Goal: Information Seeking & Learning: Find specific fact

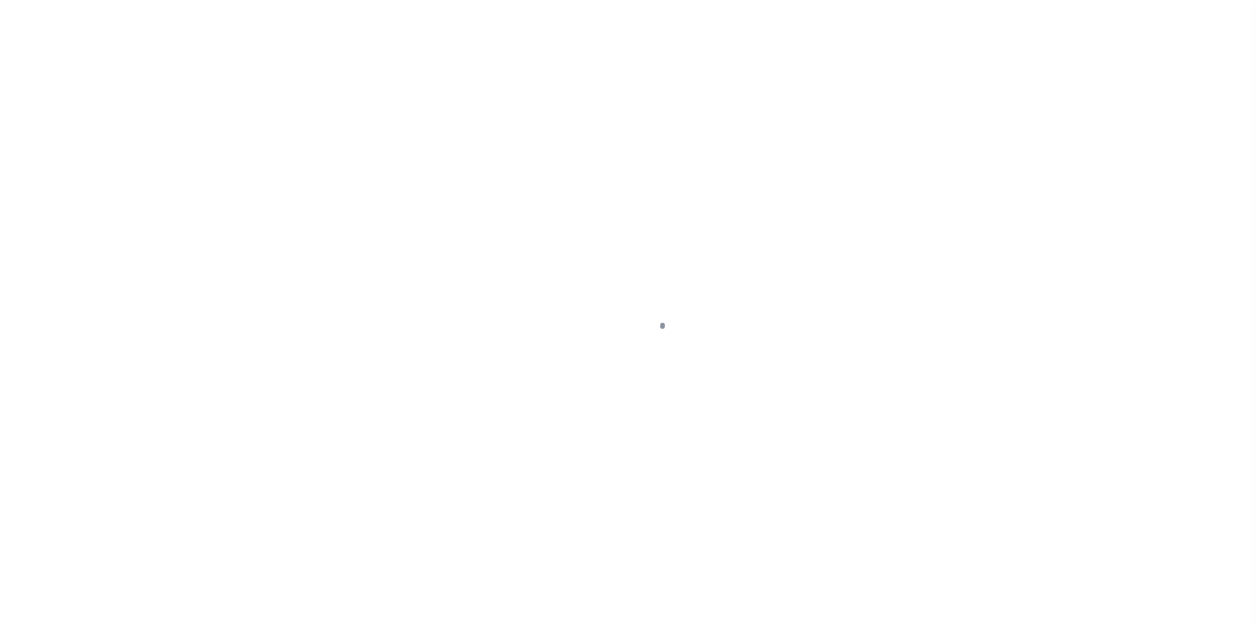
scroll to position [13, 0]
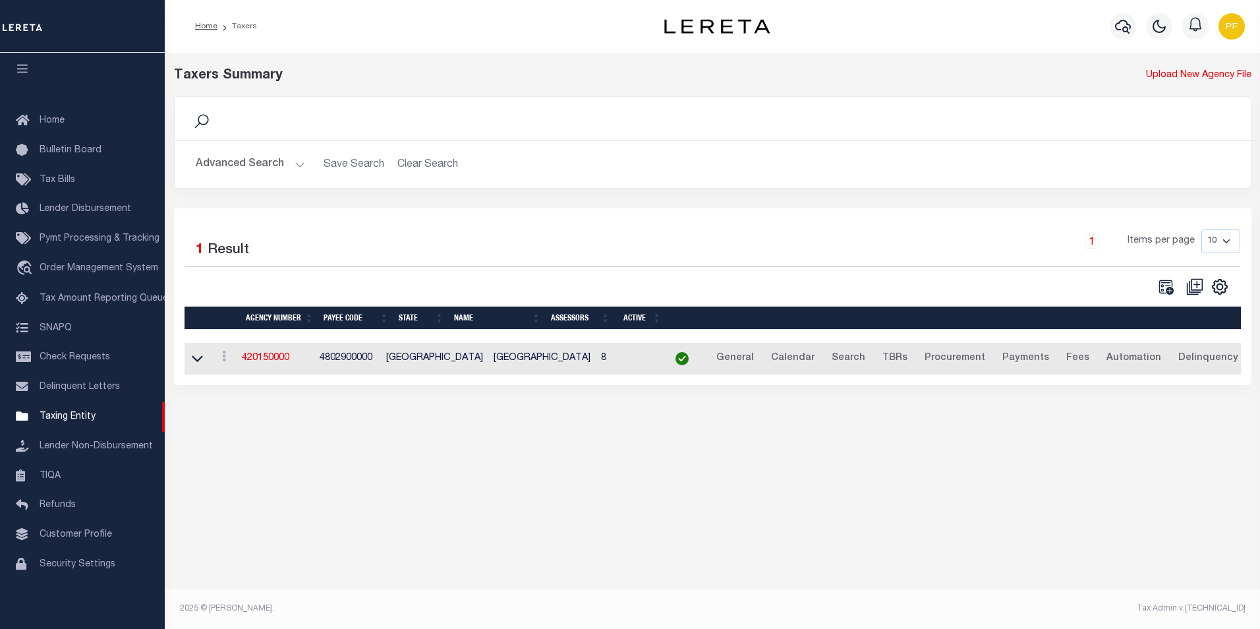
click at [420, 171] on h2 "Advanced Search Save Search Clear Search tblPayees_dynamictable_____DefaultSave…" at bounding box center [712, 165] width 1055 height 26
click at [419, 165] on h2 "Advanced Search Save Search Clear Search tblPayees_dynamictable_____DefaultSave…" at bounding box center [712, 165] width 1055 height 26
click at [293, 164] on button "Advanced Search" at bounding box center [250, 165] width 109 height 26
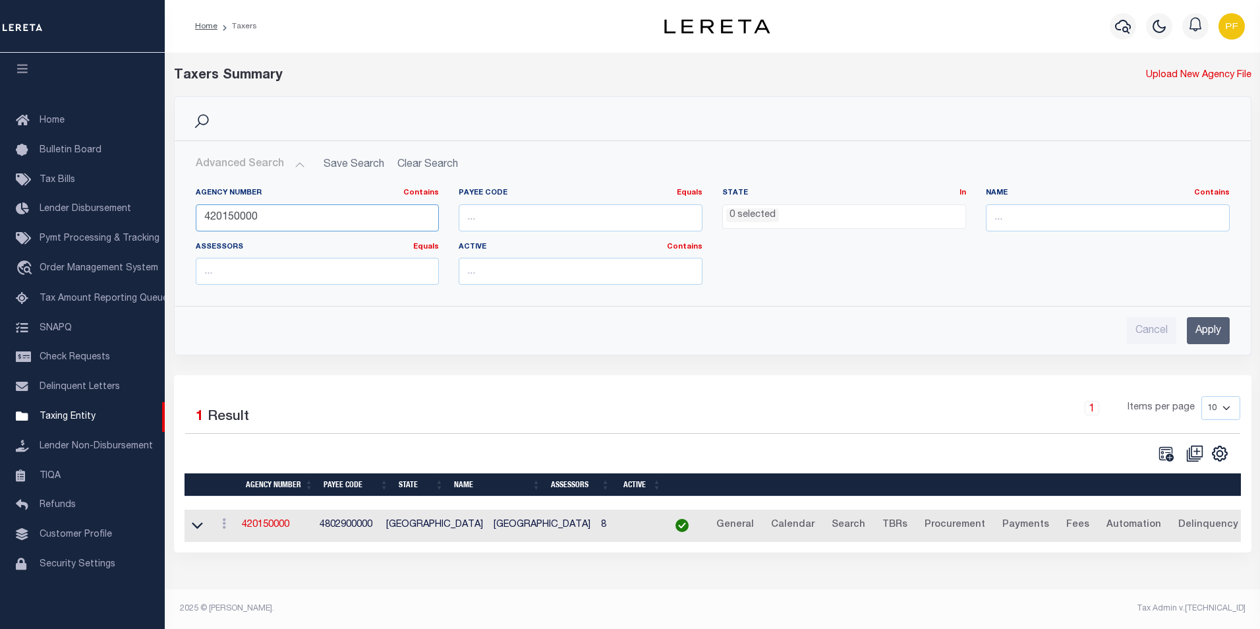
click at [253, 216] on input "420150000" at bounding box center [318, 217] width 244 height 27
drag, startPoint x: 263, startPoint y: 216, endPoint x: 128, endPoint y: 210, distance: 135.2
click at [130, 210] on div "Home Taxers Profile" at bounding box center [630, 309] width 1260 height 619
type input "380020101"
click at [1207, 331] on input "Apply" at bounding box center [1208, 330] width 43 height 27
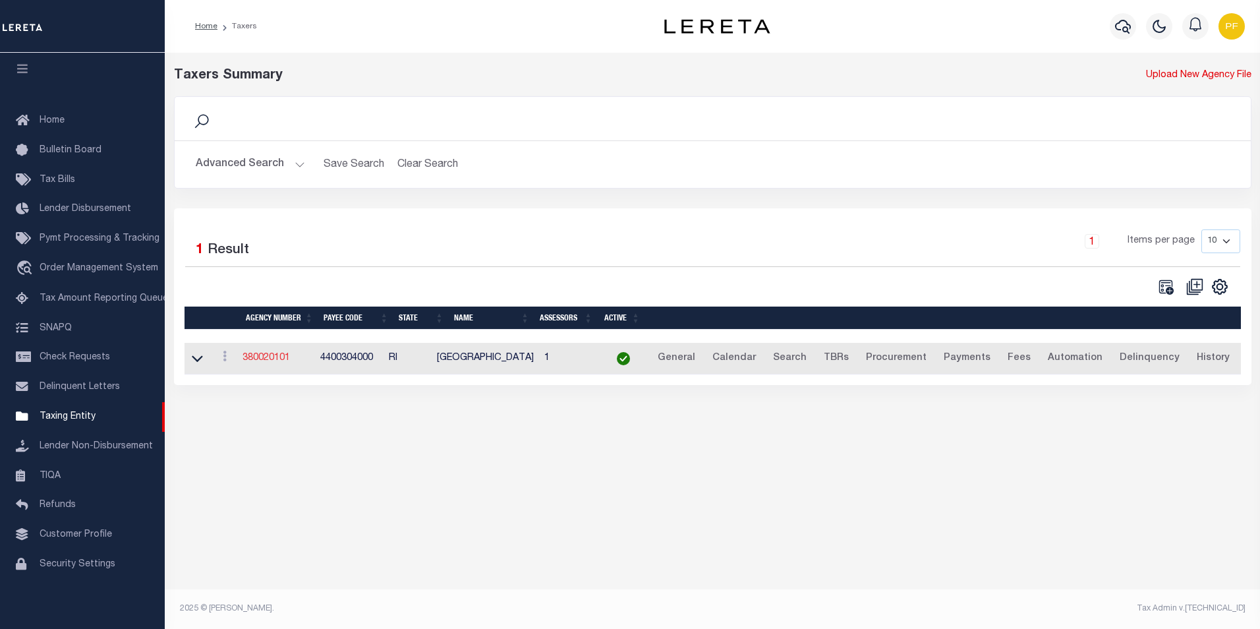
click at [260, 360] on link "380020101" at bounding box center [265, 357] width 47 height 9
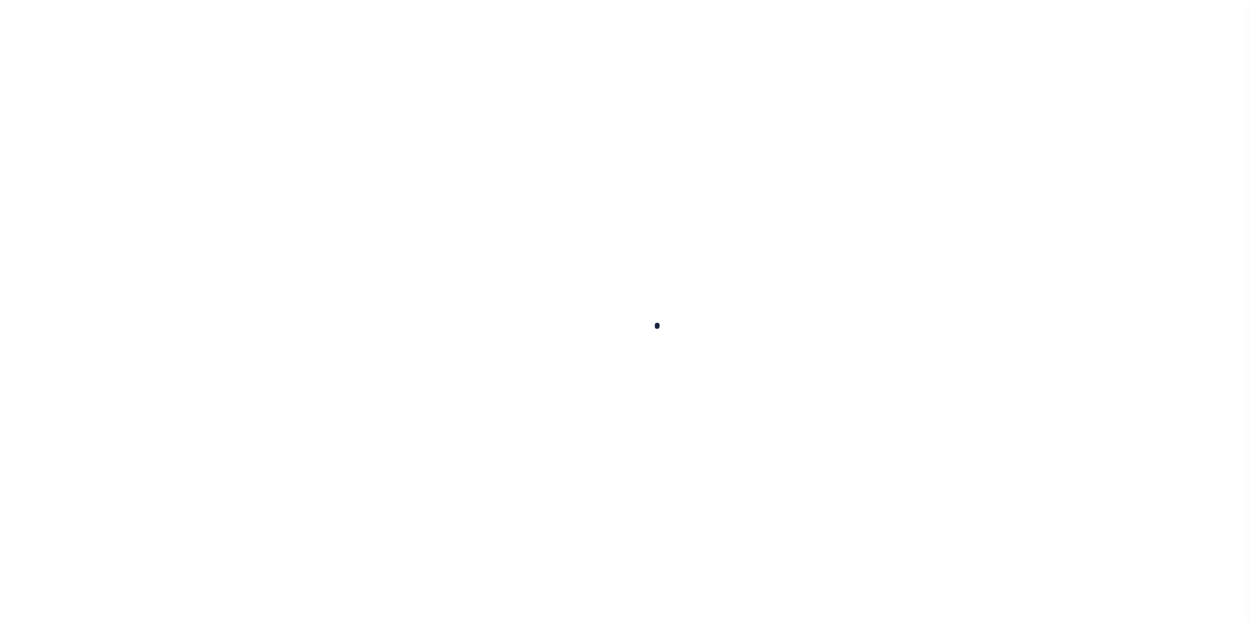
select select
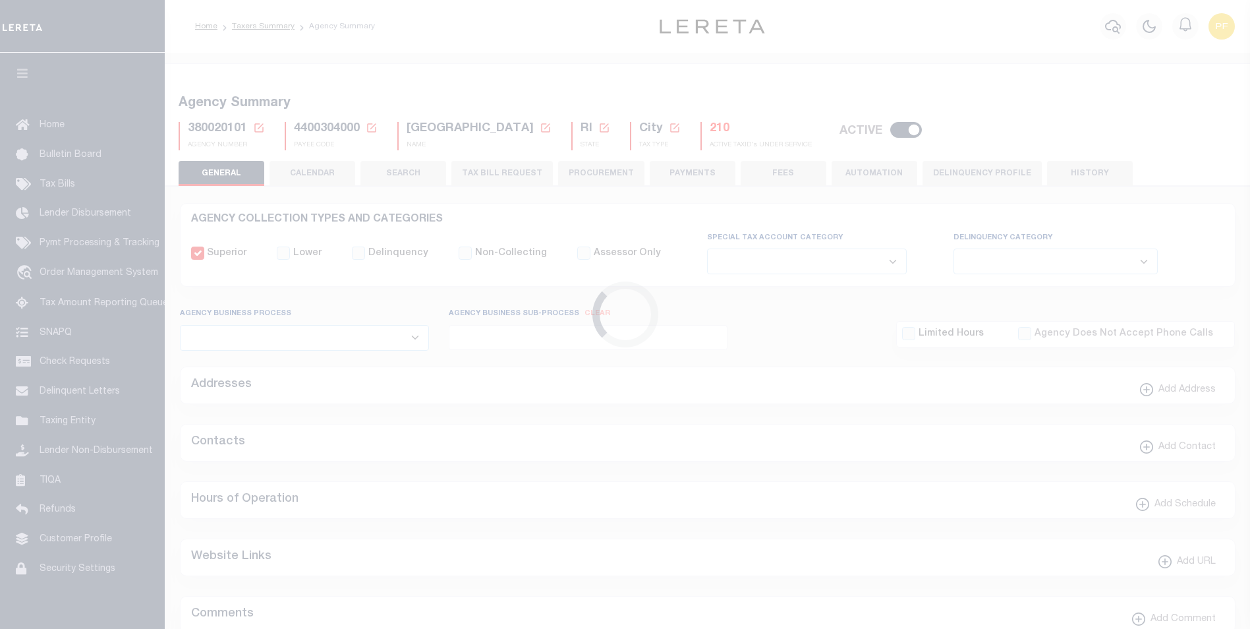
checkbox input "false"
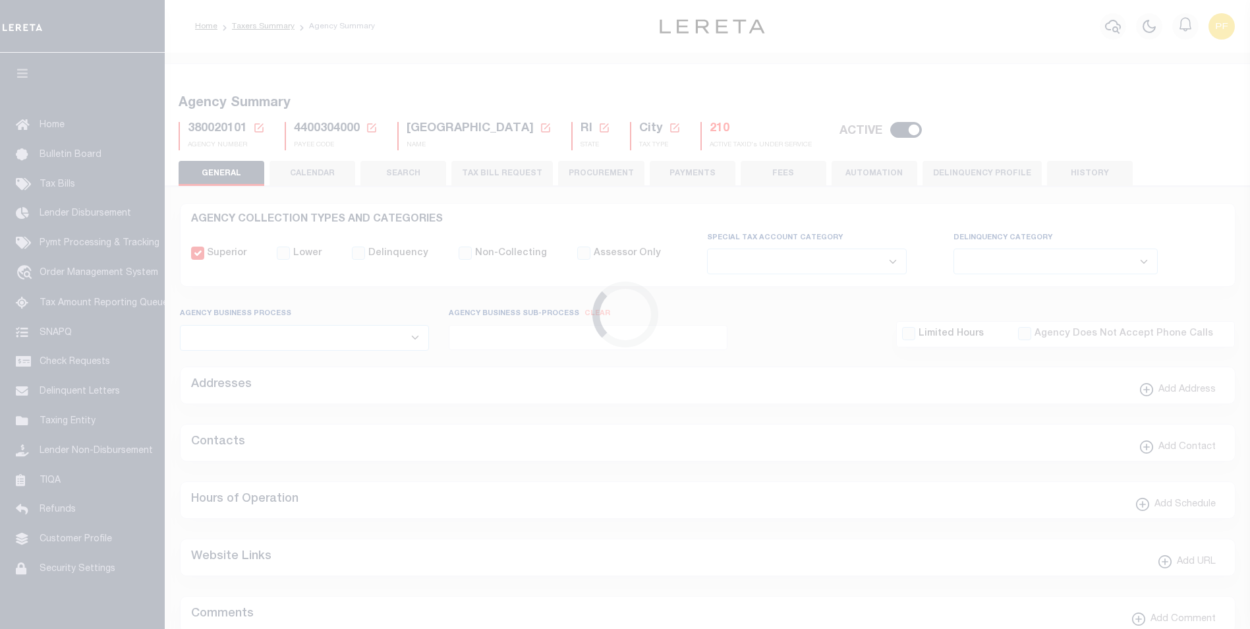
type input "4400304000"
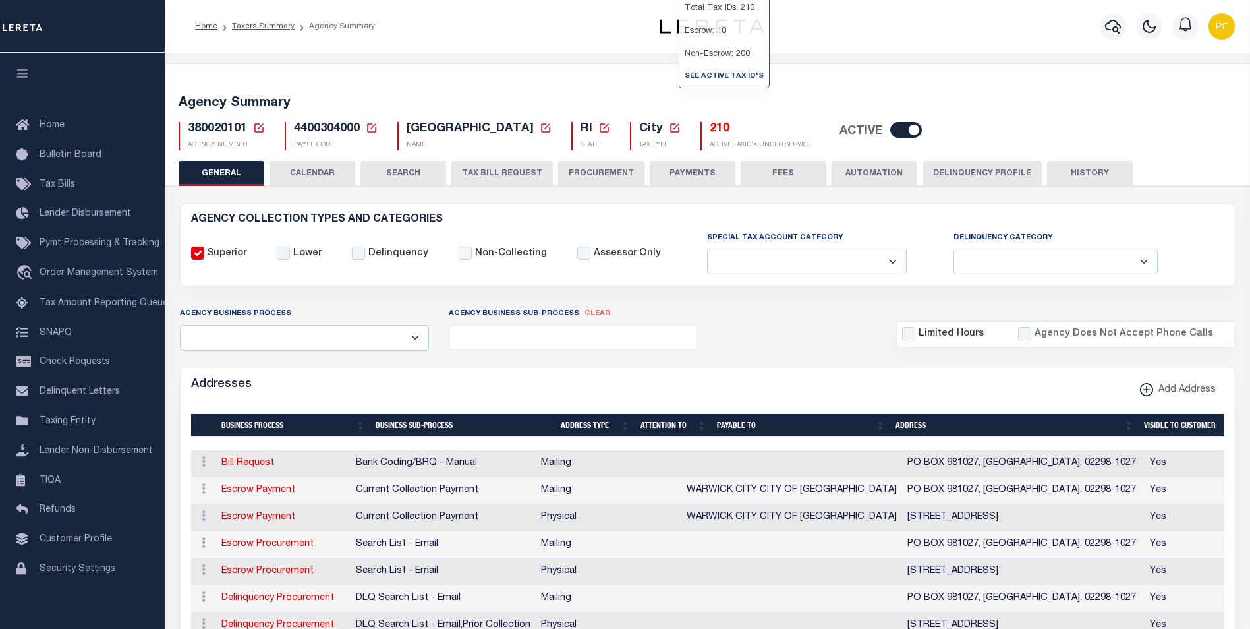
click at [710, 128] on h5 "210" at bounding box center [761, 129] width 102 height 14
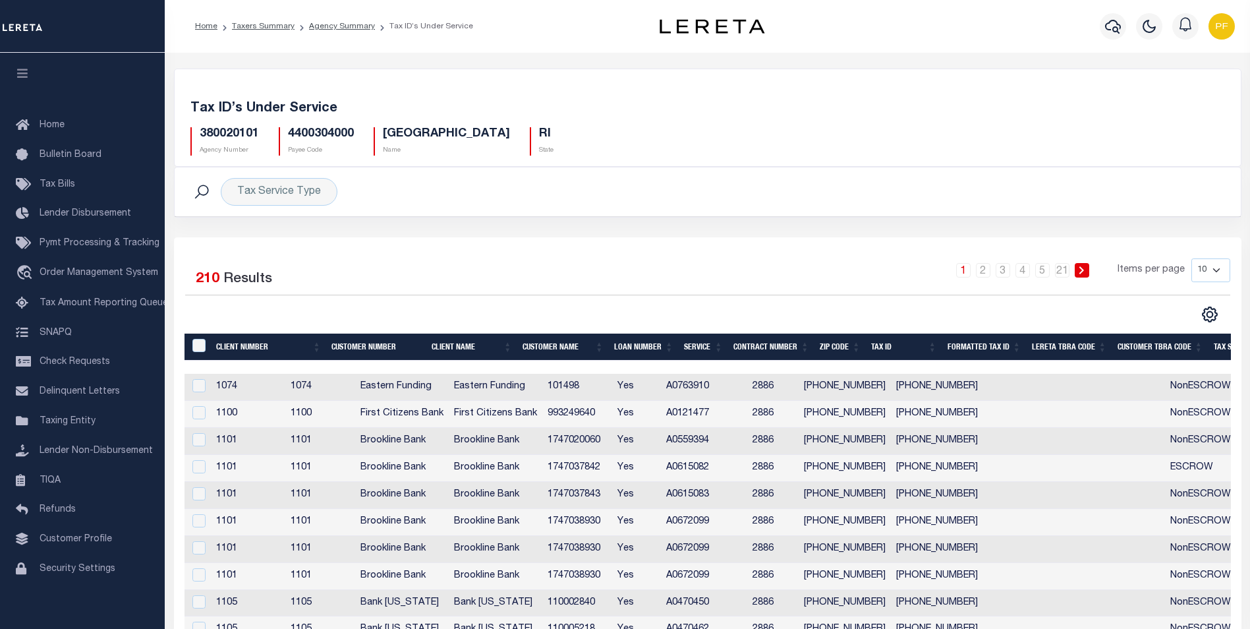
click at [1002, 346] on th "Formatted Tax ID" at bounding box center [984, 346] width 84 height 27
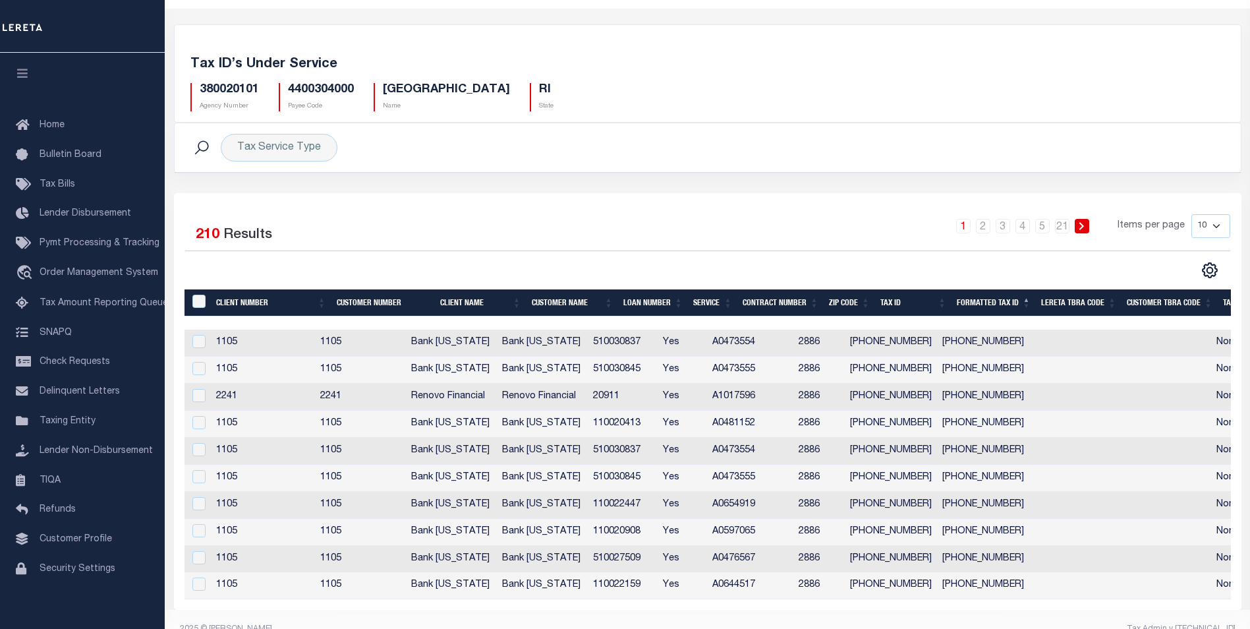
scroll to position [74, 0]
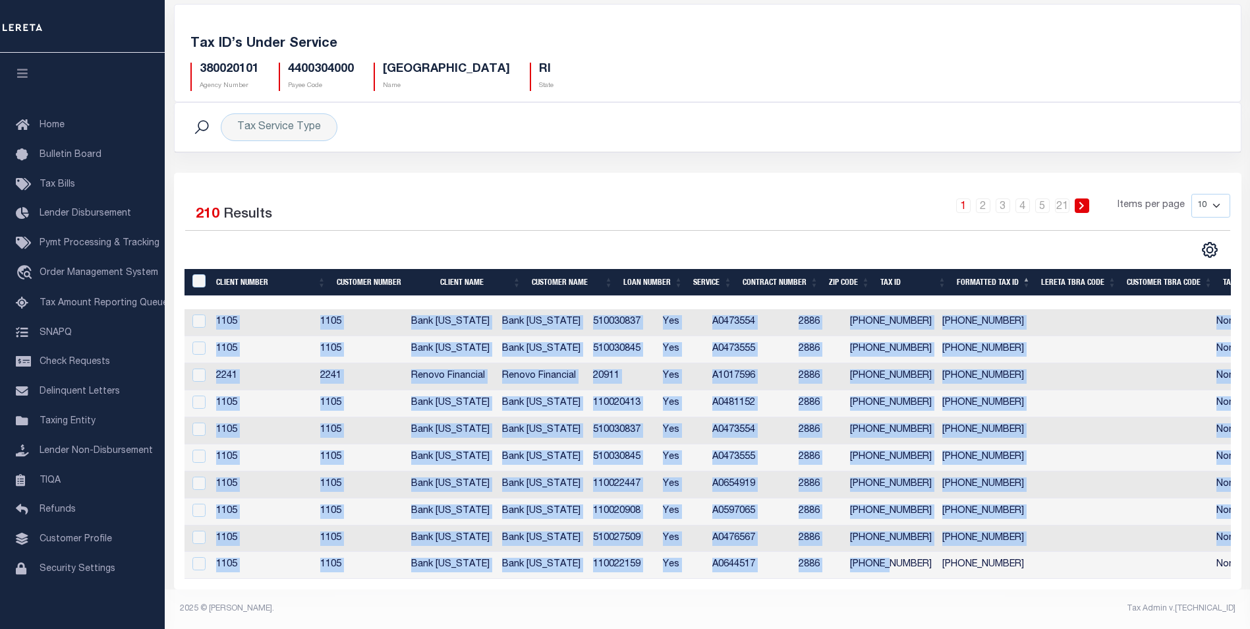
drag, startPoint x: 918, startPoint y: 570, endPoint x: 1035, endPoint y: 572, distance: 116.7
click at [1035, 572] on div "Client Number Customer Number Client Name Customer Name Loan Number Service Con…" at bounding box center [708, 444] width 1046 height 270
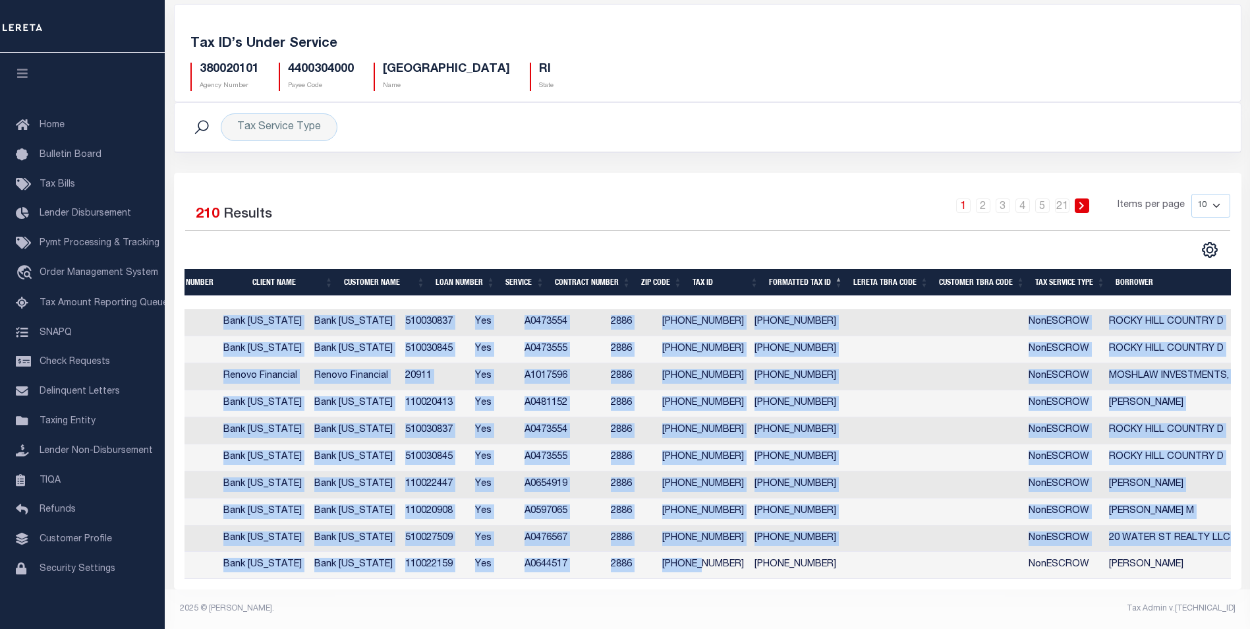
scroll to position [0, 0]
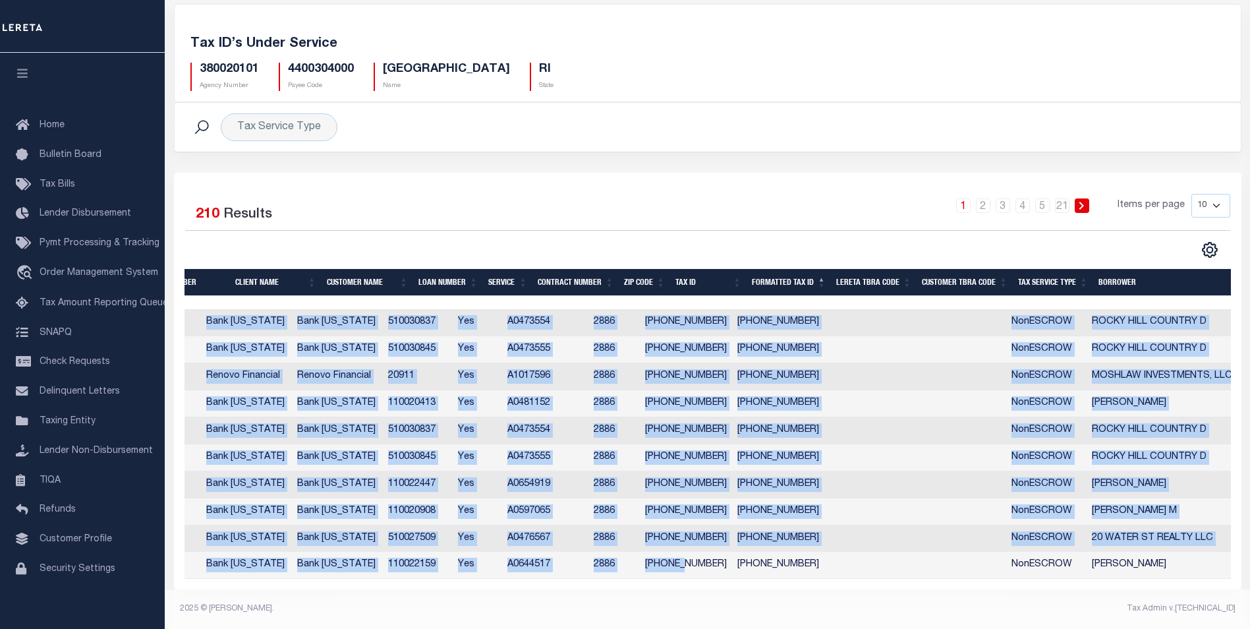
click at [1083, 275] on th "Tax Service Type" at bounding box center [1053, 282] width 80 height 27
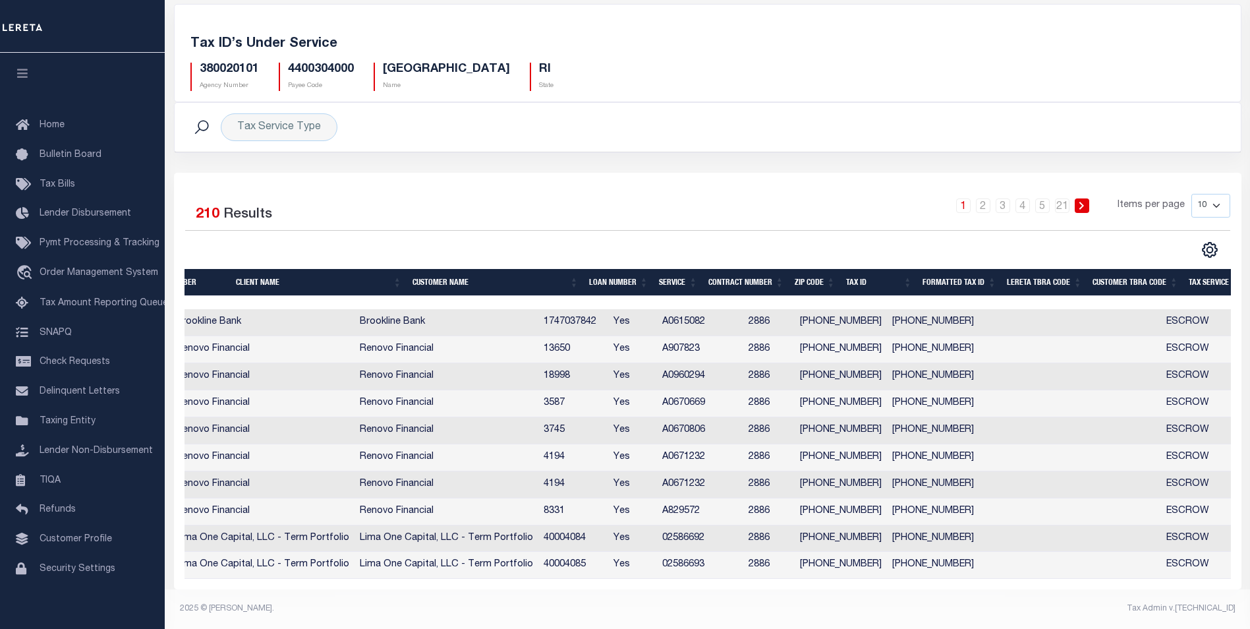
click at [1044, 349] on td at bounding box center [1022, 349] width 86 height 27
checkbox input "true"
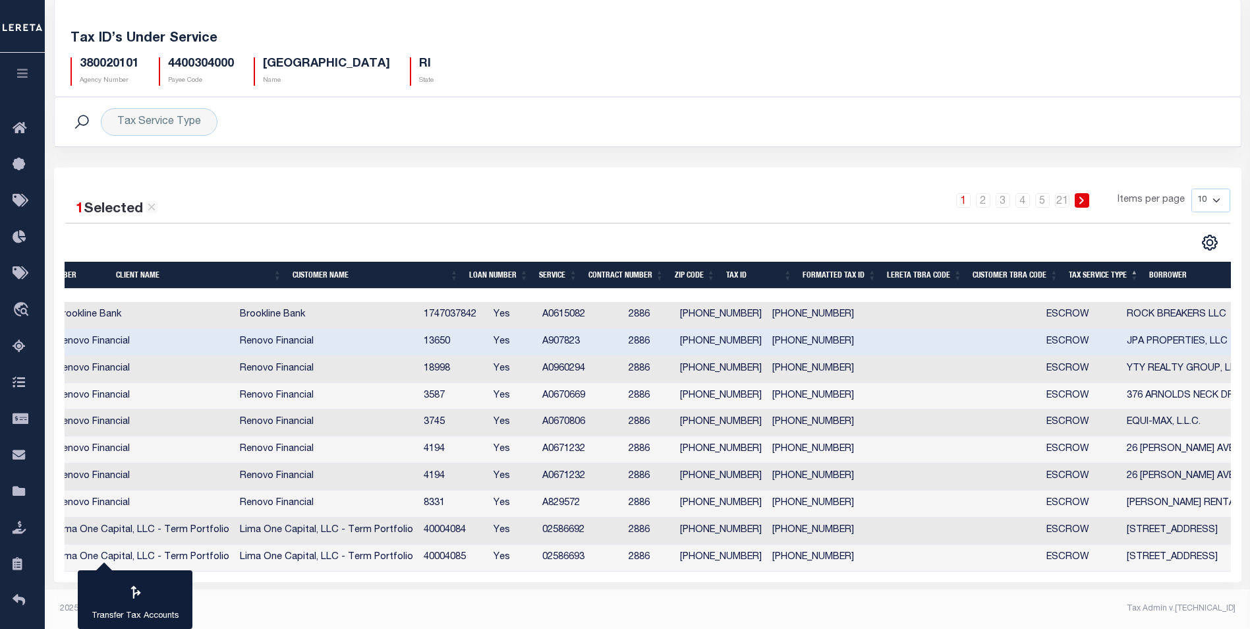
scroll to position [72, 0]
click at [1109, 271] on th "Tax Service Type" at bounding box center [1104, 275] width 80 height 27
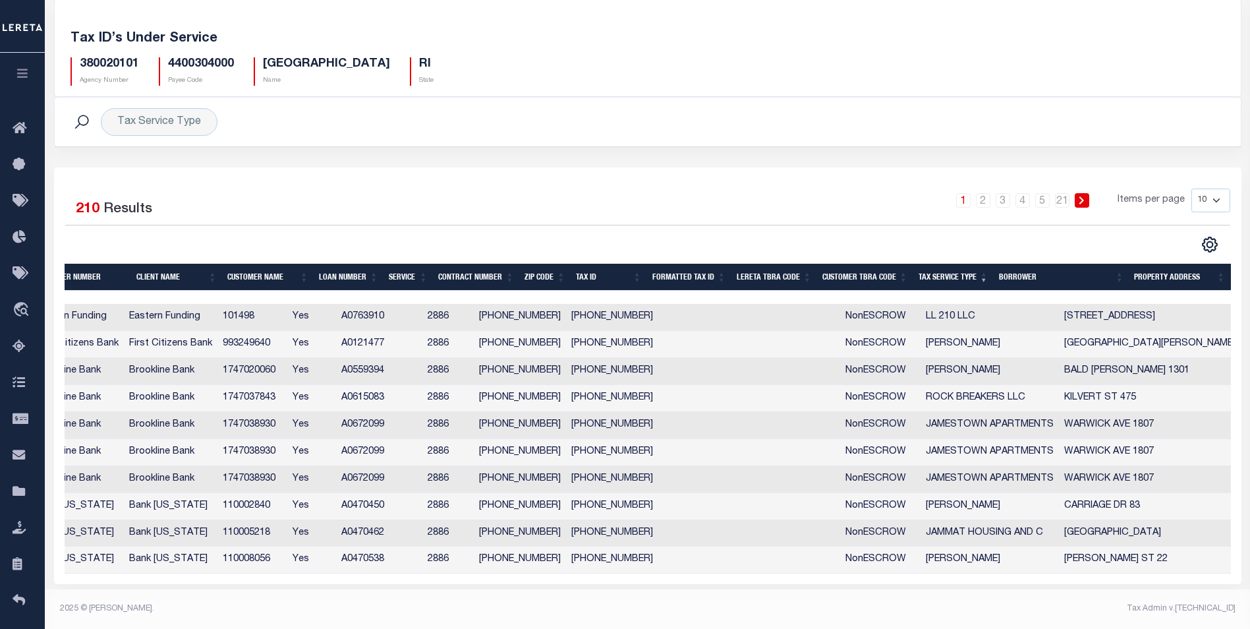
scroll to position [0, 175]
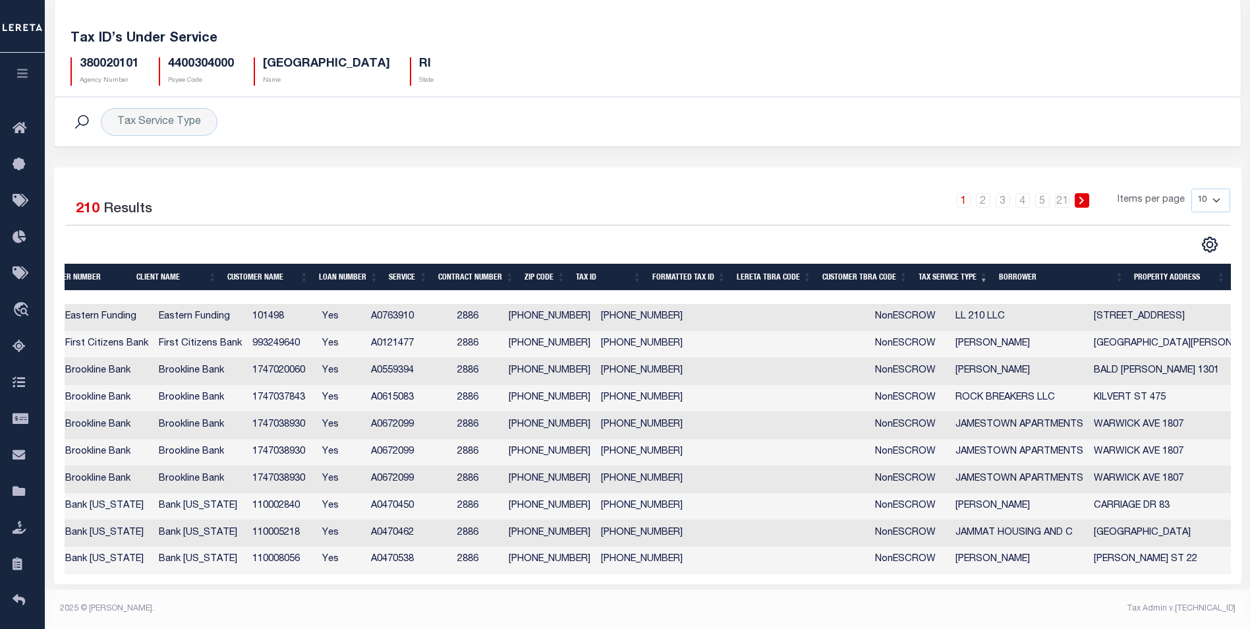
click at [982, 278] on th "Tax Service Type" at bounding box center [953, 277] width 80 height 27
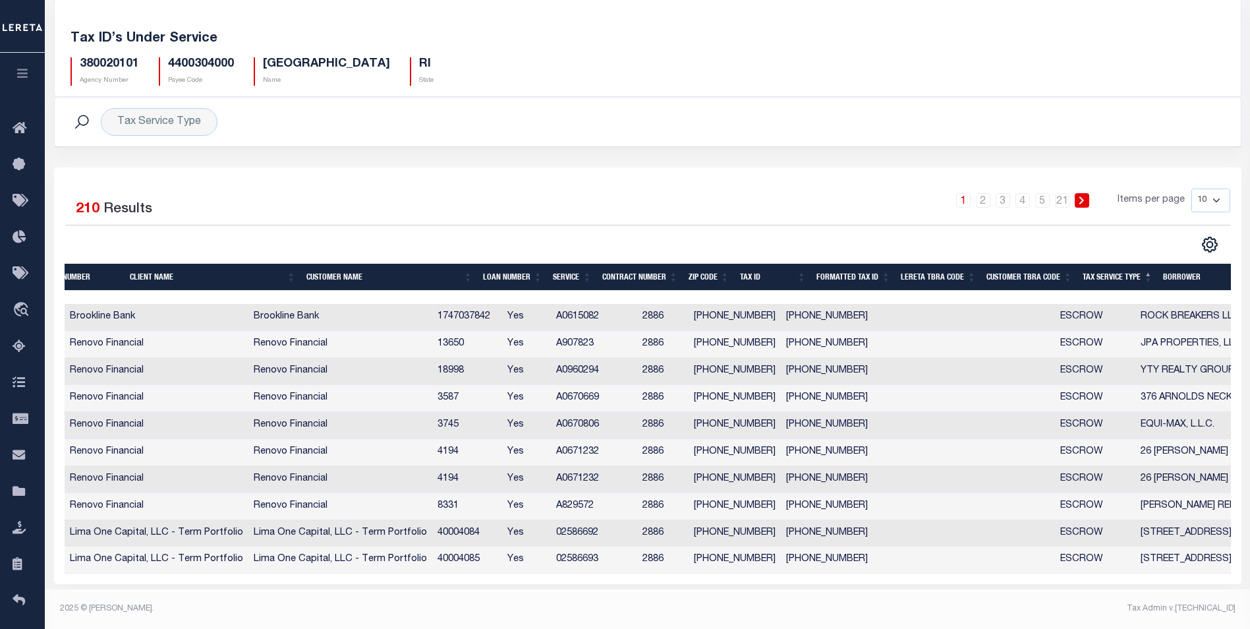
scroll to position [0, 283]
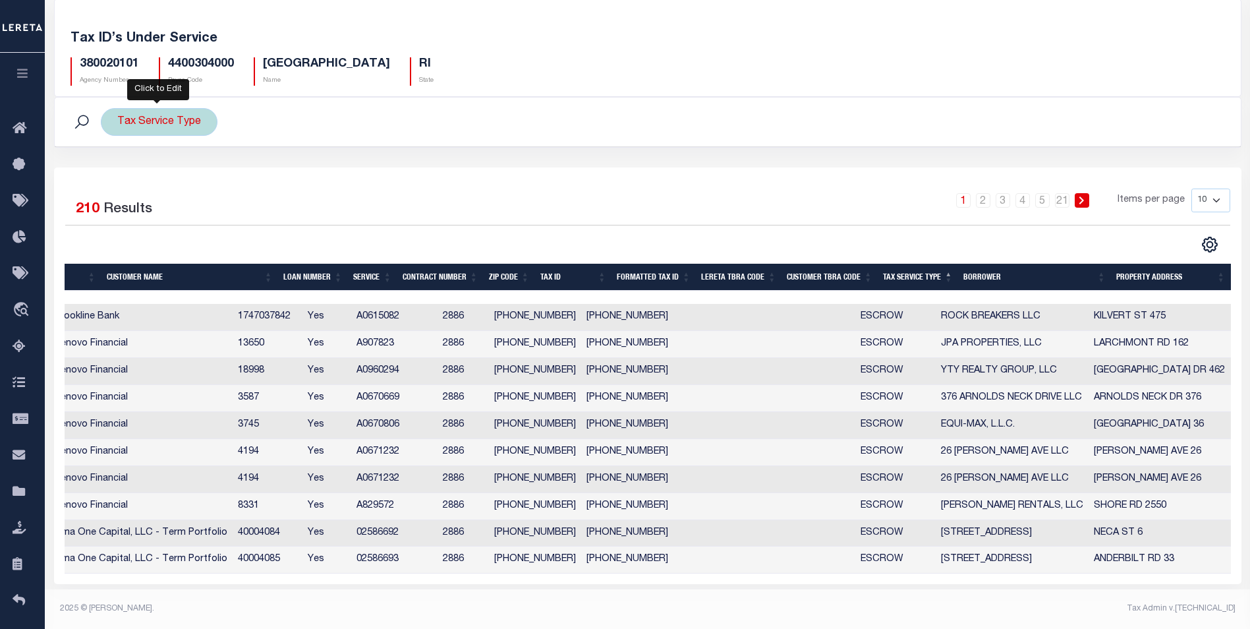
click at [130, 121] on div "Tax Service Type" at bounding box center [159, 122] width 117 height 28
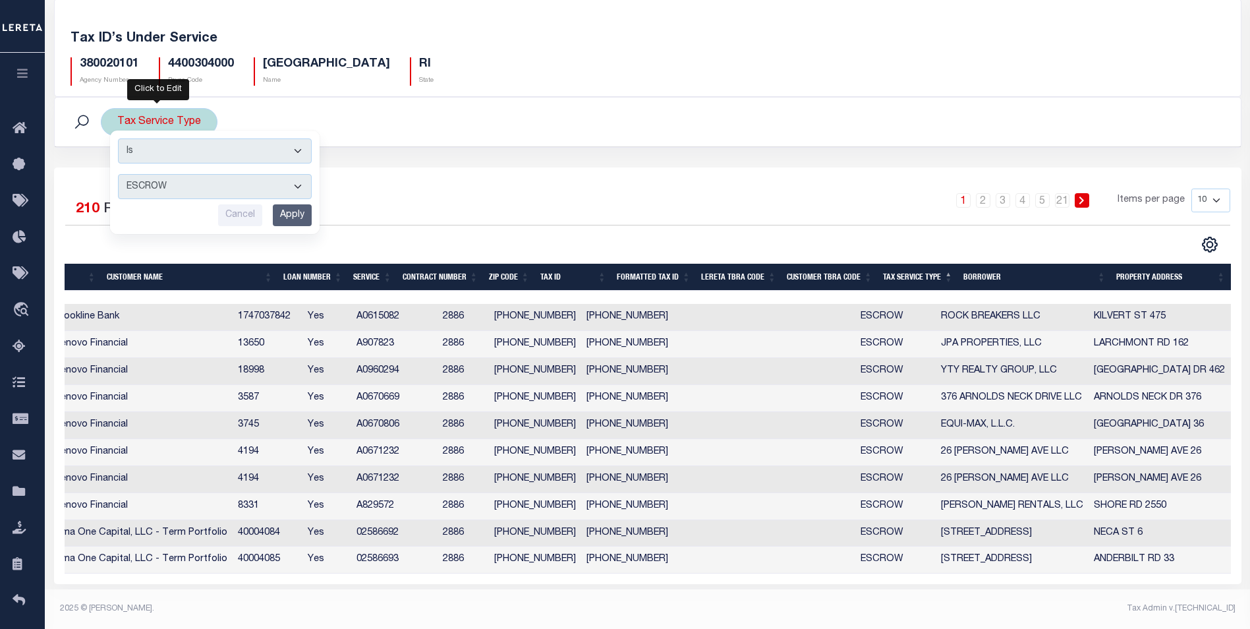
click at [304, 211] on input "Apply" at bounding box center [292, 215] width 39 height 22
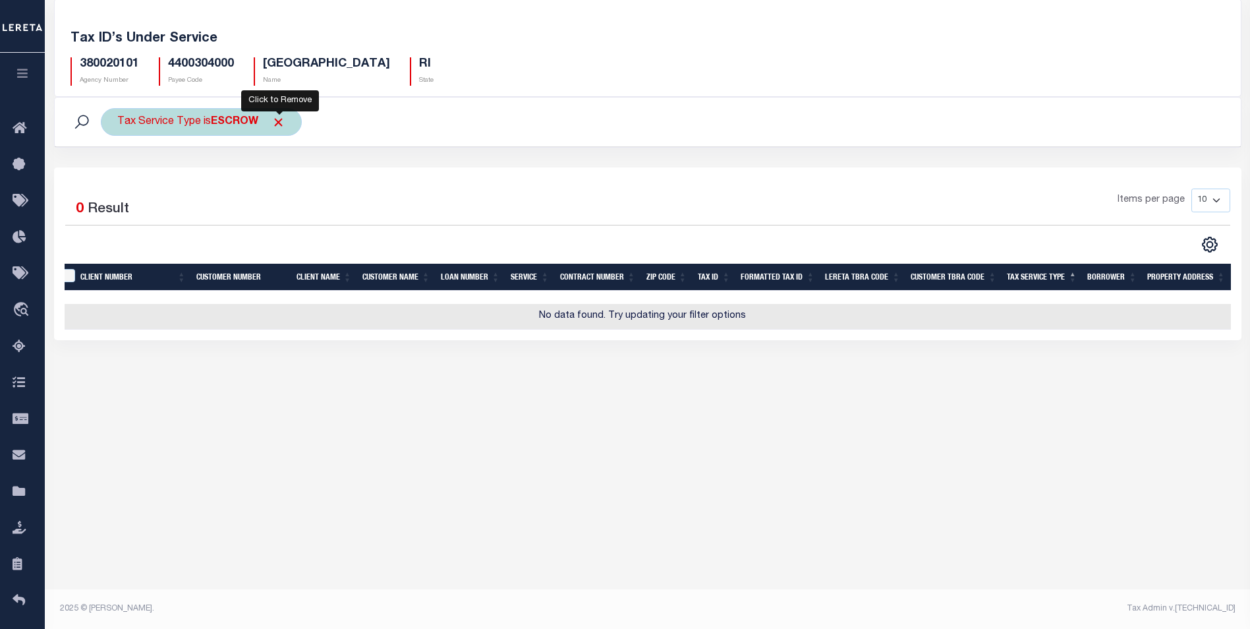
click at [276, 119] on span "Click to Remove" at bounding box center [278, 122] width 14 height 14
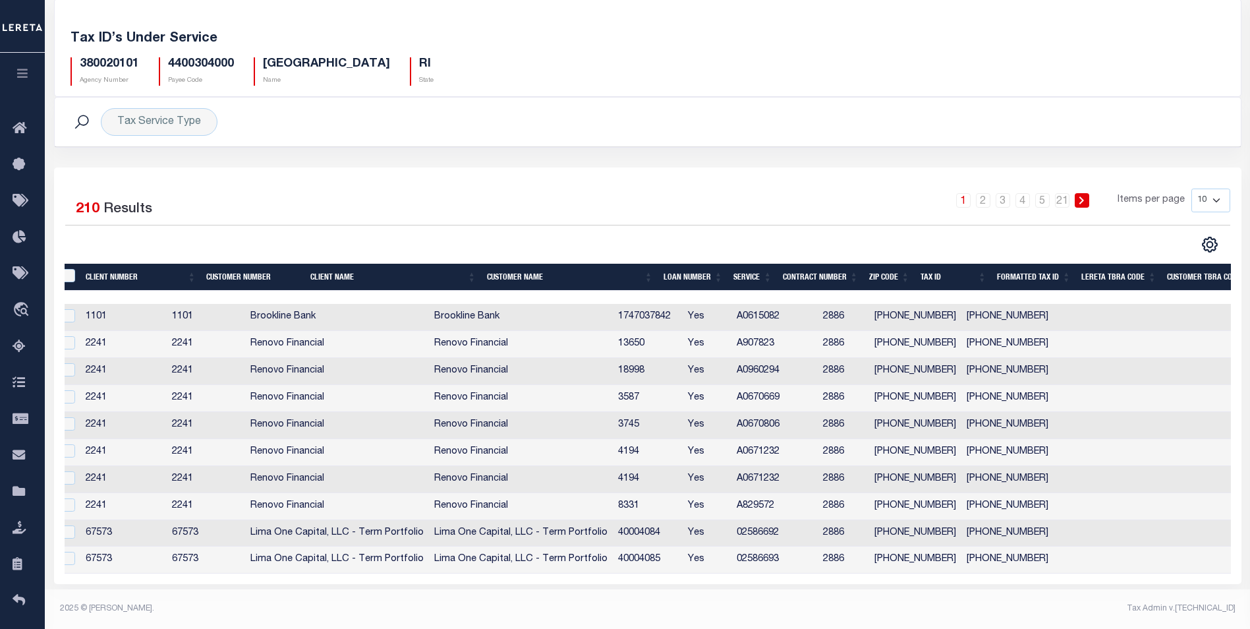
click at [932, 275] on th "Tax ID" at bounding box center [953, 277] width 76 height 27
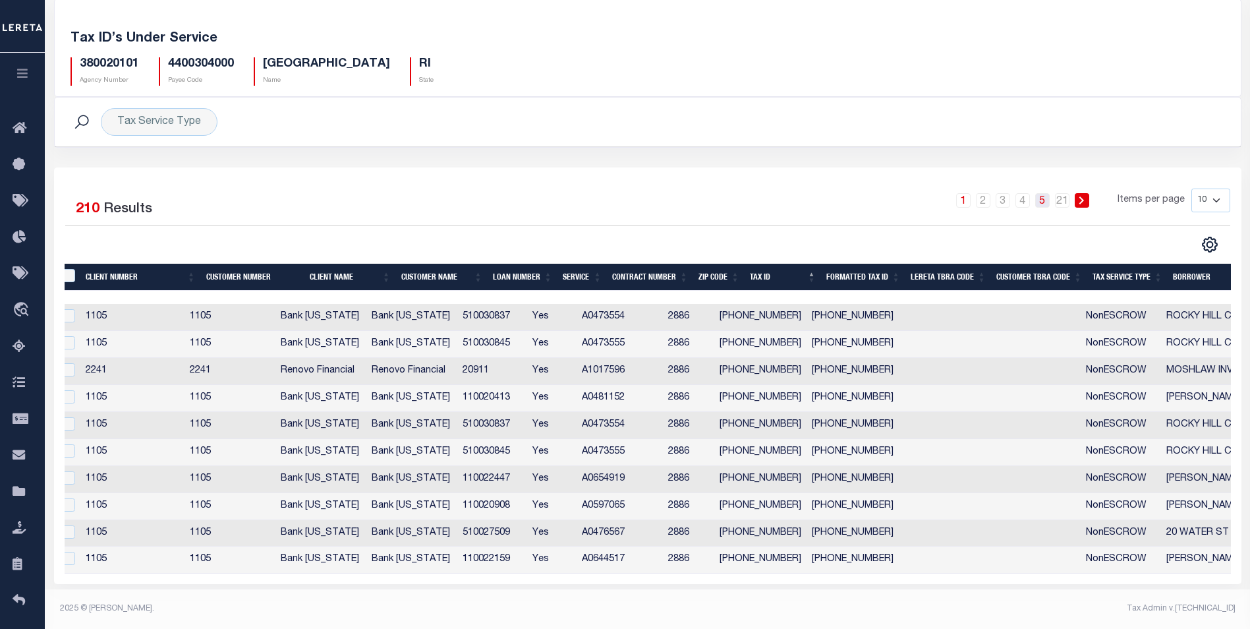
click at [1042, 200] on link "5" at bounding box center [1042, 200] width 14 height 14
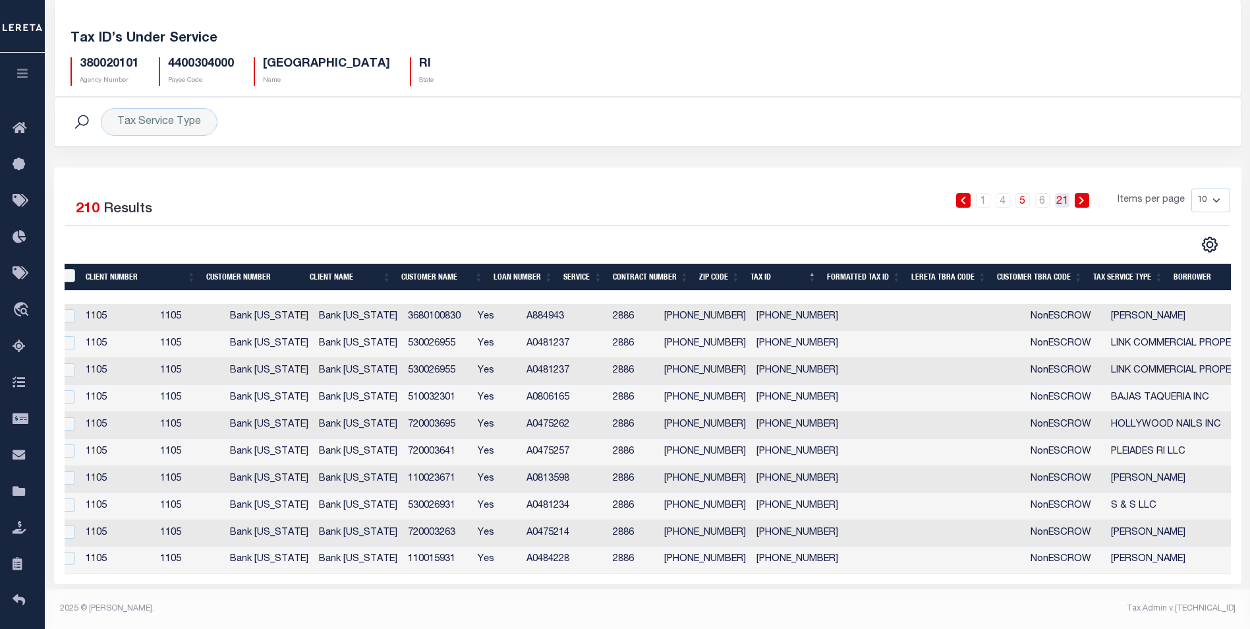
click at [1066, 198] on link "21" at bounding box center [1062, 200] width 14 height 14
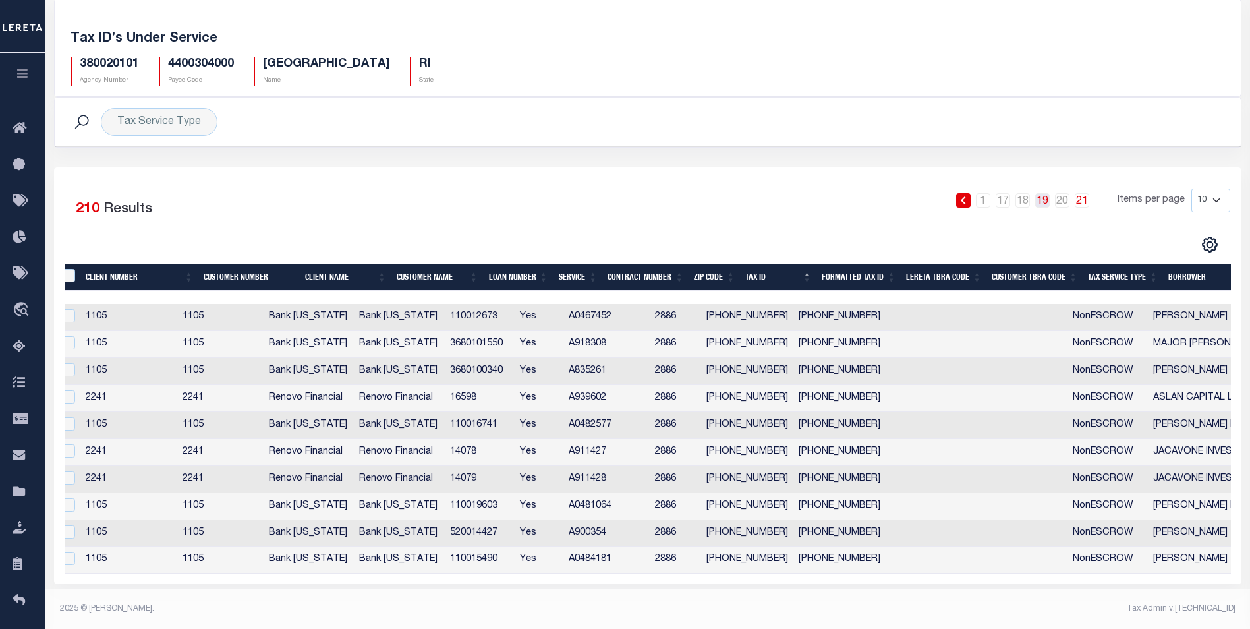
click at [1041, 200] on link "19" at bounding box center [1042, 200] width 14 height 14
